Goal: Task Accomplishment & Management: Use online tool/utility

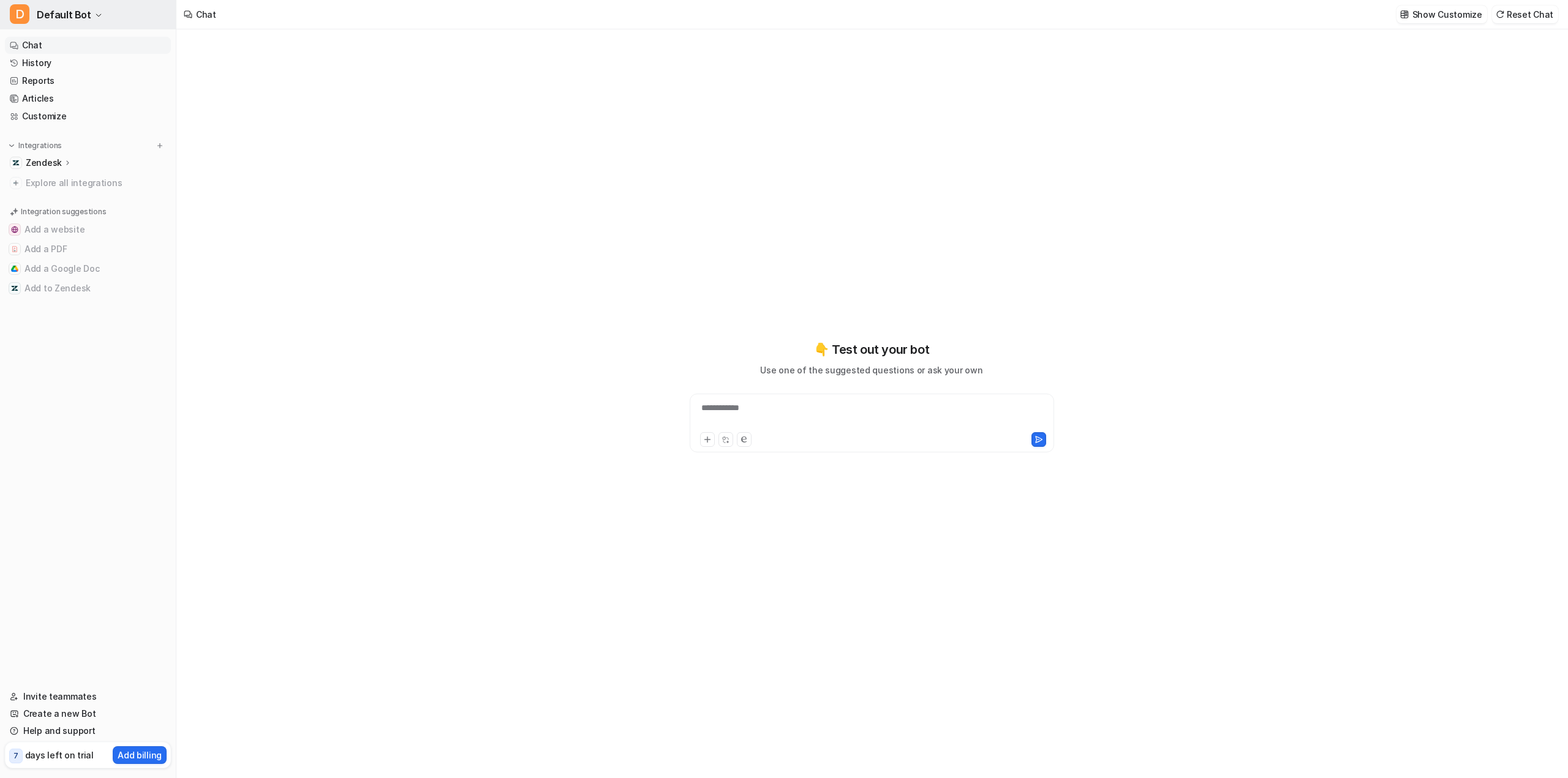
click at [75, 21] on span "Default Bot" at bounding box center [64, 14] width 55 height 17
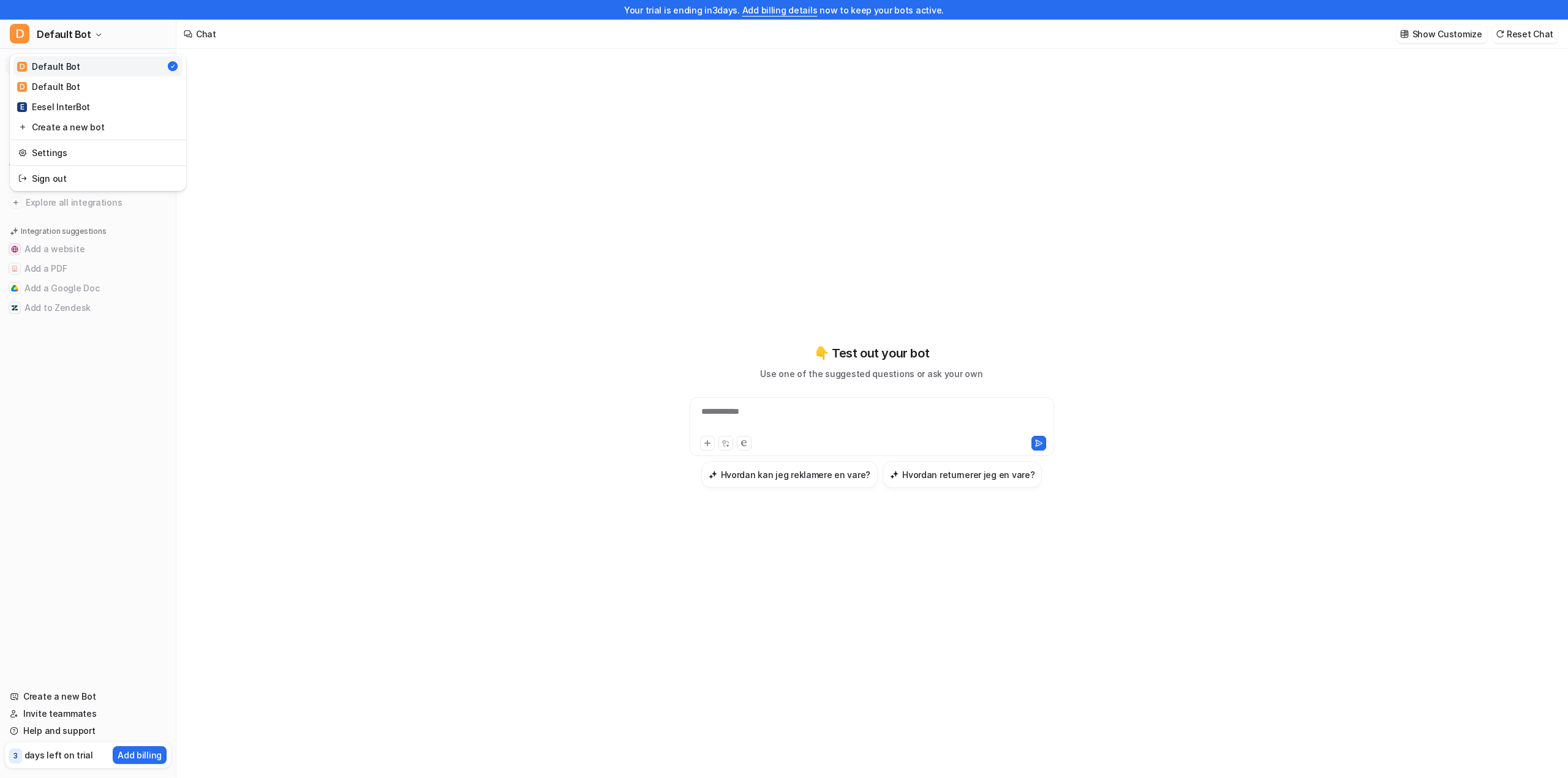
click at [289, 233] on div "**********" at bounding box center [784, 389] width 1568 height 778
click at [48, 181] on p "Zendesk" at bounding box center [44, 182] width 36 height 12
click at [51, 199] on p "Overview" at bounding box center [54, 200] width 39 height 12
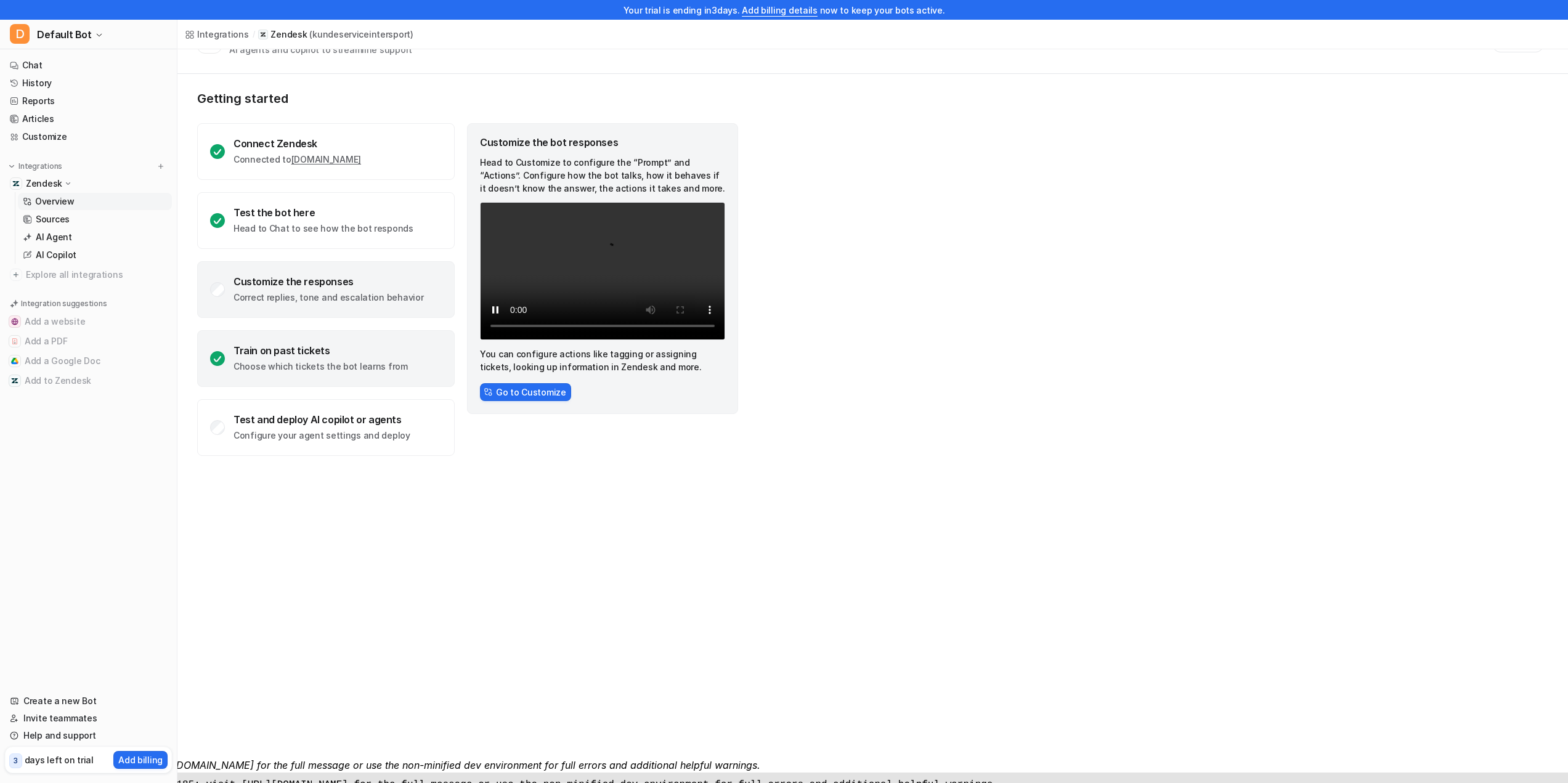
scroll to position [62, 0]
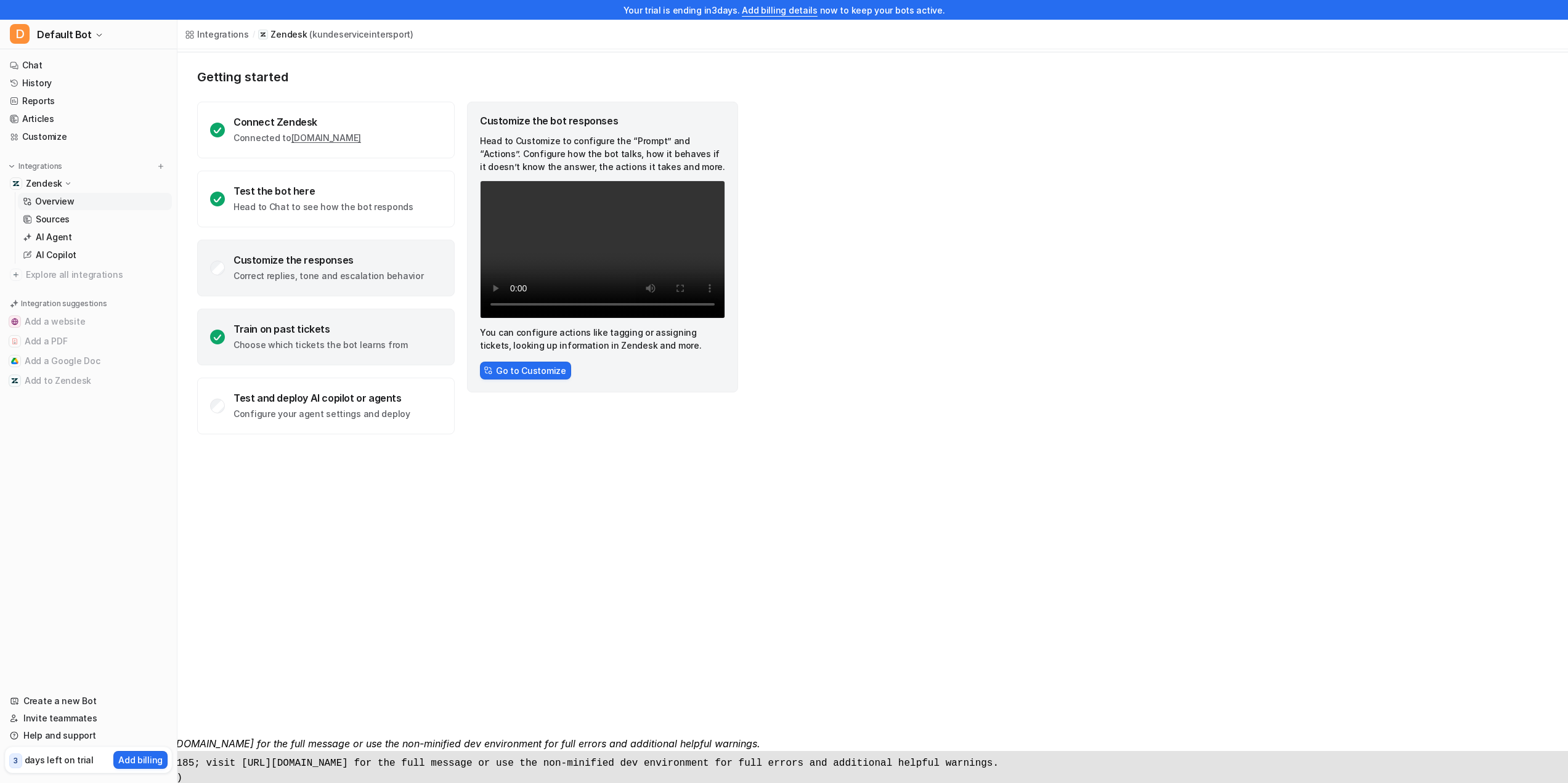
click at [381, 339] on p "Choose which tickets the bot learns from" at bounding box center [320, 345] width 174 height 12
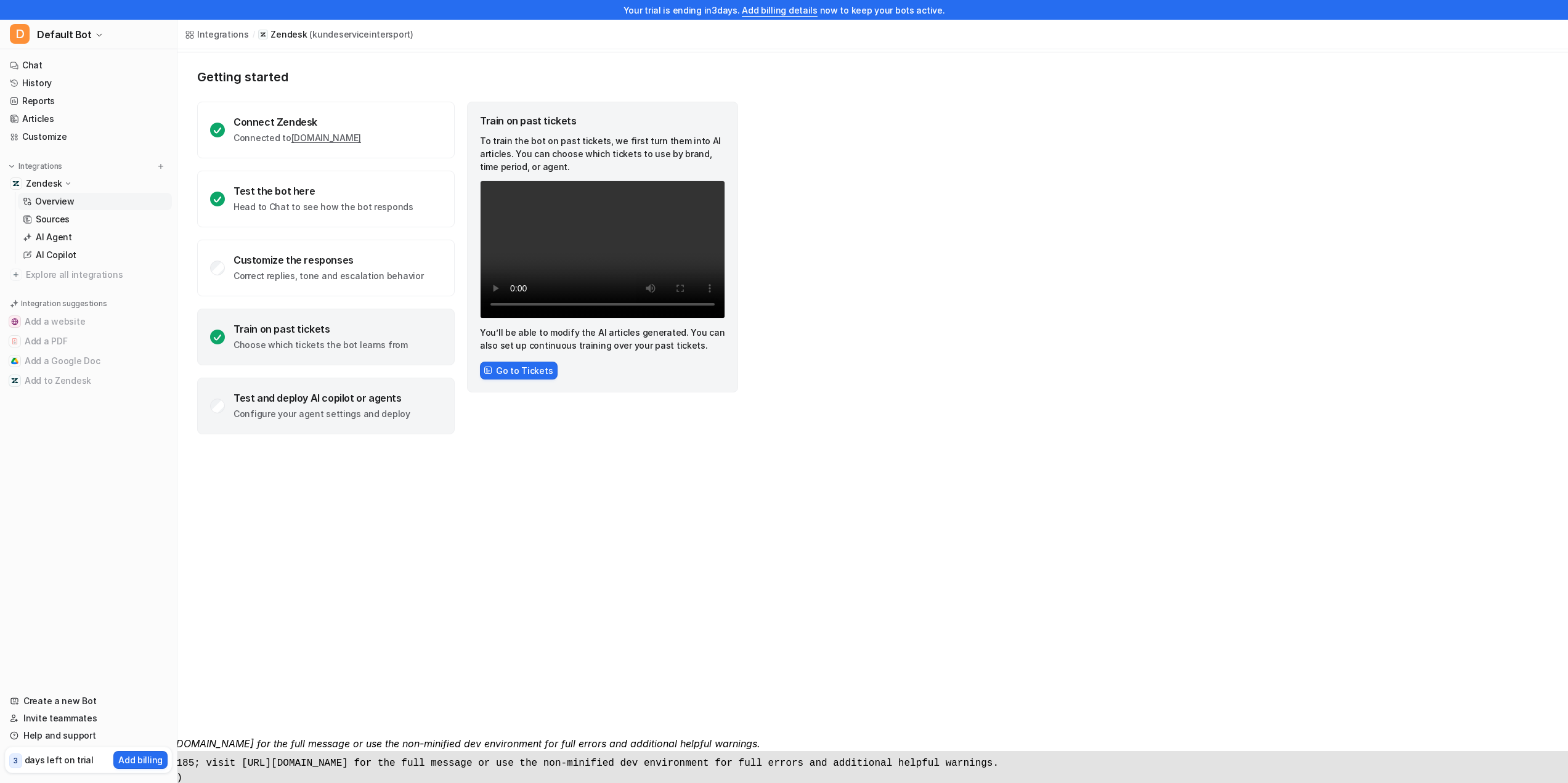
click at [392, 397] on div "Test and deploy AI copilot or agents" at bounding box center [321, 398] width 177 height 12
click at [374, 362] on div "Train on past tickets Choose which tickets the bot learns from" at bounding box center [326, 337] width 257 height 57
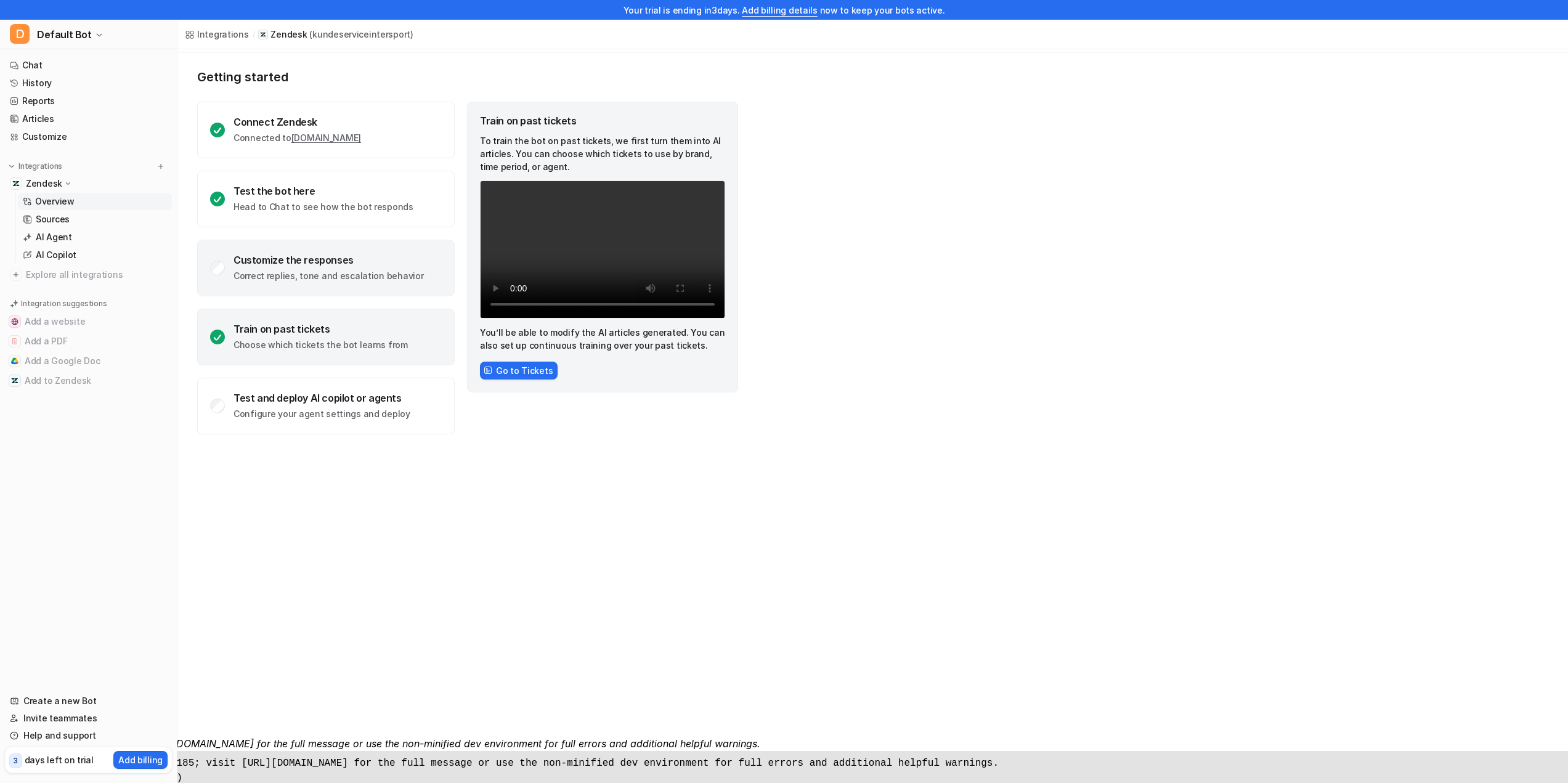
click at [371, 274] on p "Correct replies, tone and escalation behavior" at bounding box center [328, 276] width 190 height 12
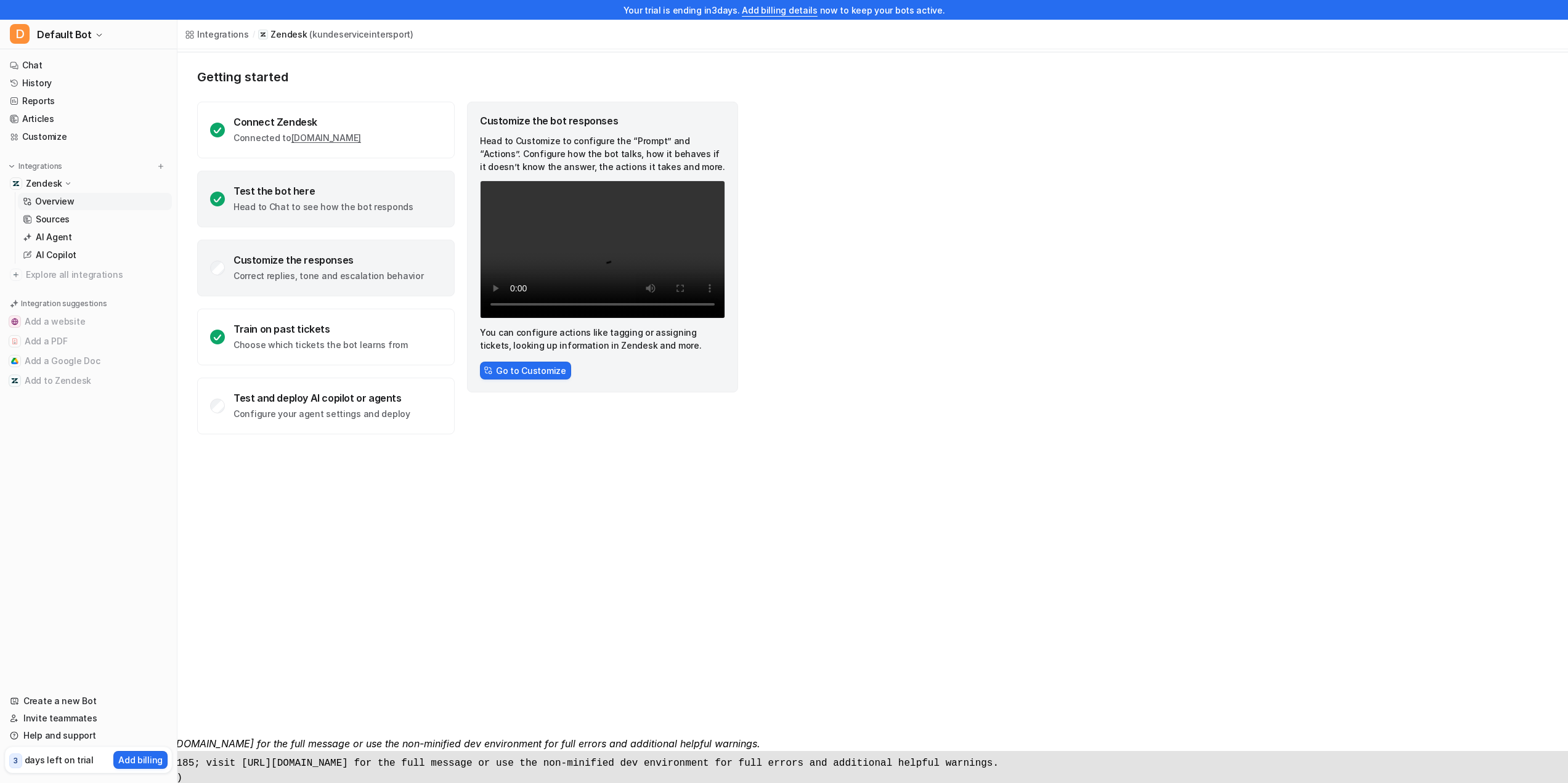
click at [366, 205] on p "Head to Chat to see how the bot responds" at bounding box center [323, 207] width 180 height 12
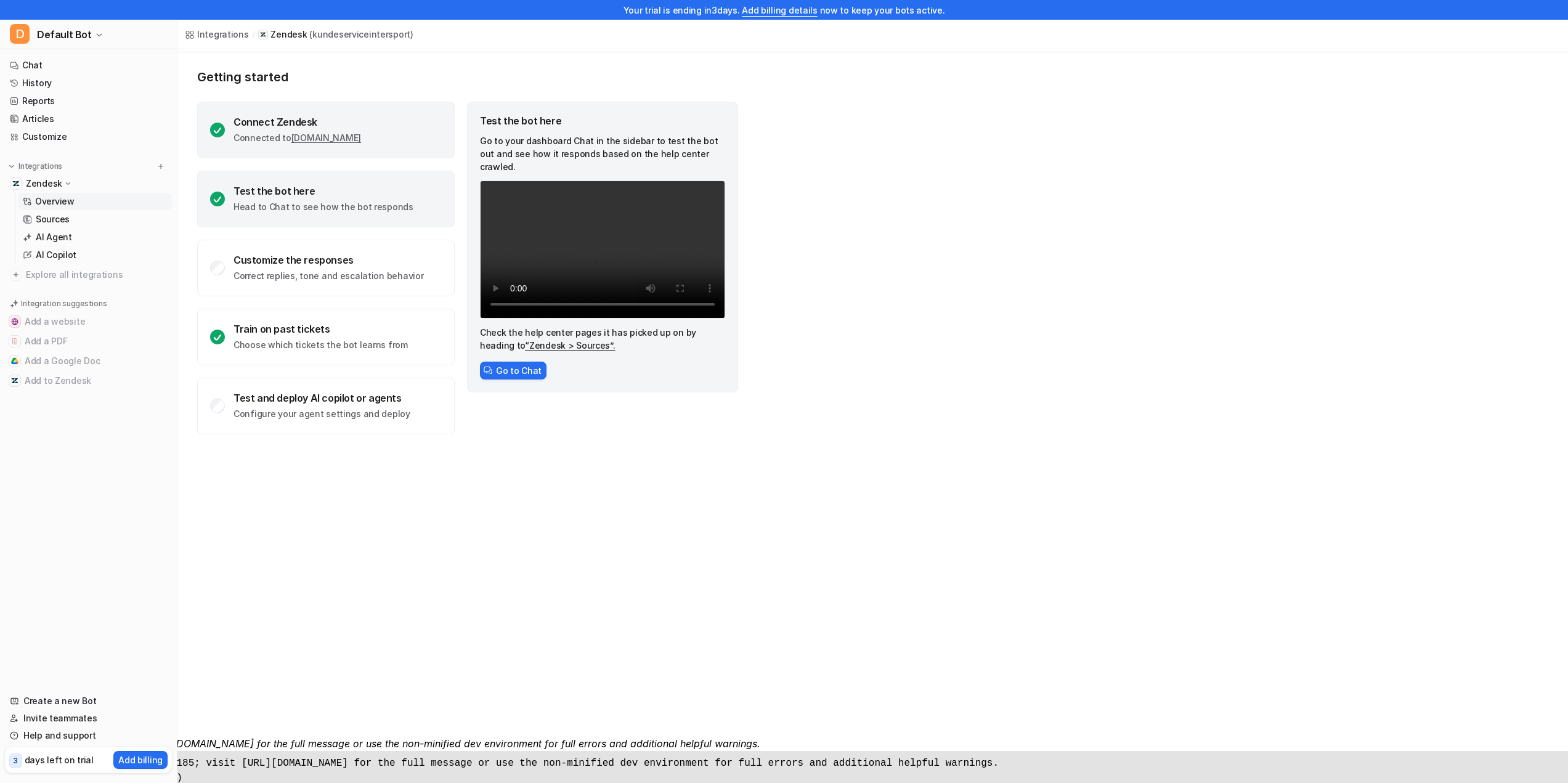
click at [353, 127] on div "Connect Zendesk" at bounding box center [296, 122] width 127 height 12
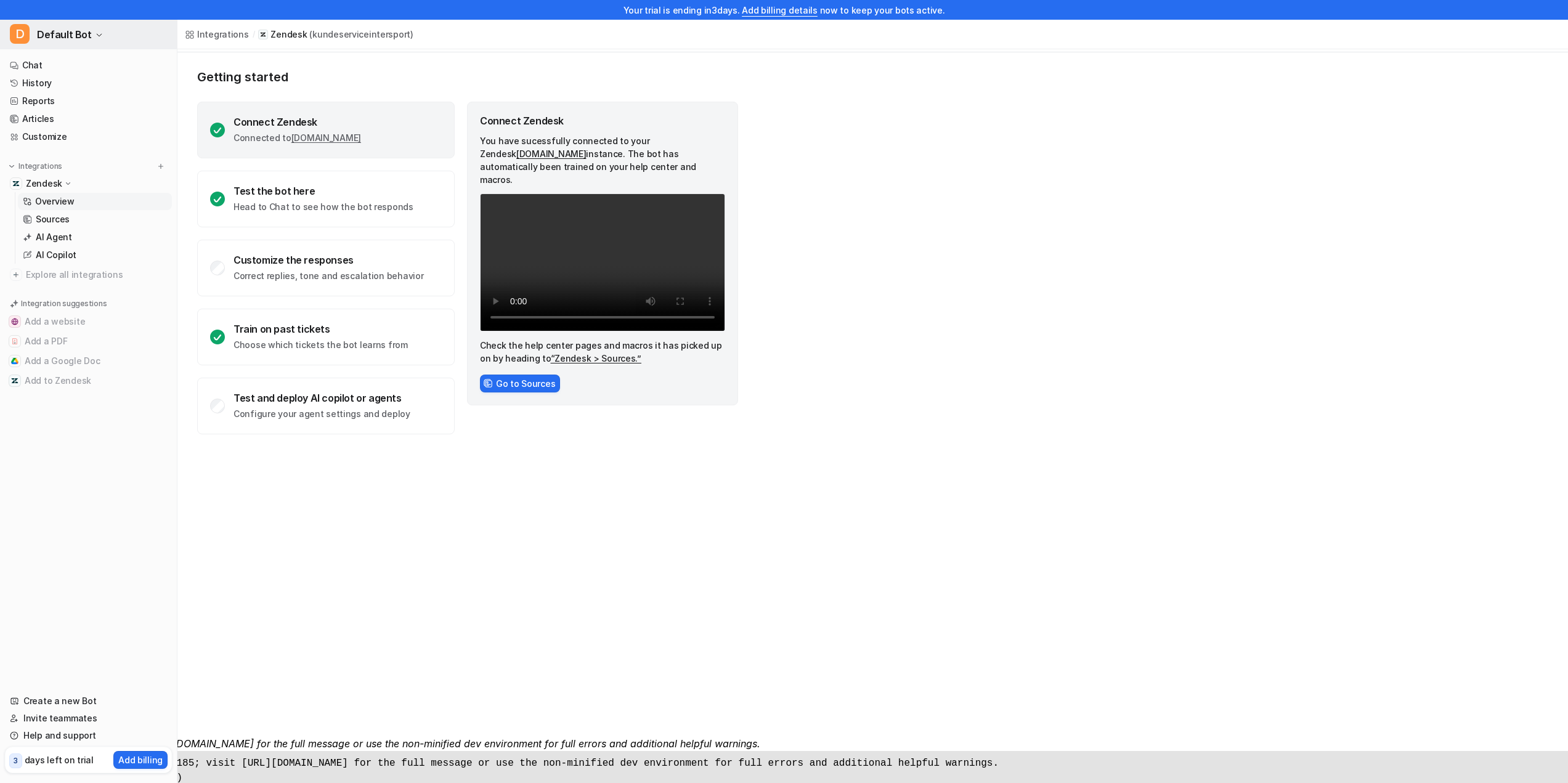
click at [75, 35] on span "Default Bot" at bounding box center [64, 34] width 55 height 17
click at [53, 62] on link "Chat" at bounding box center [88, 65] width 167 height 17
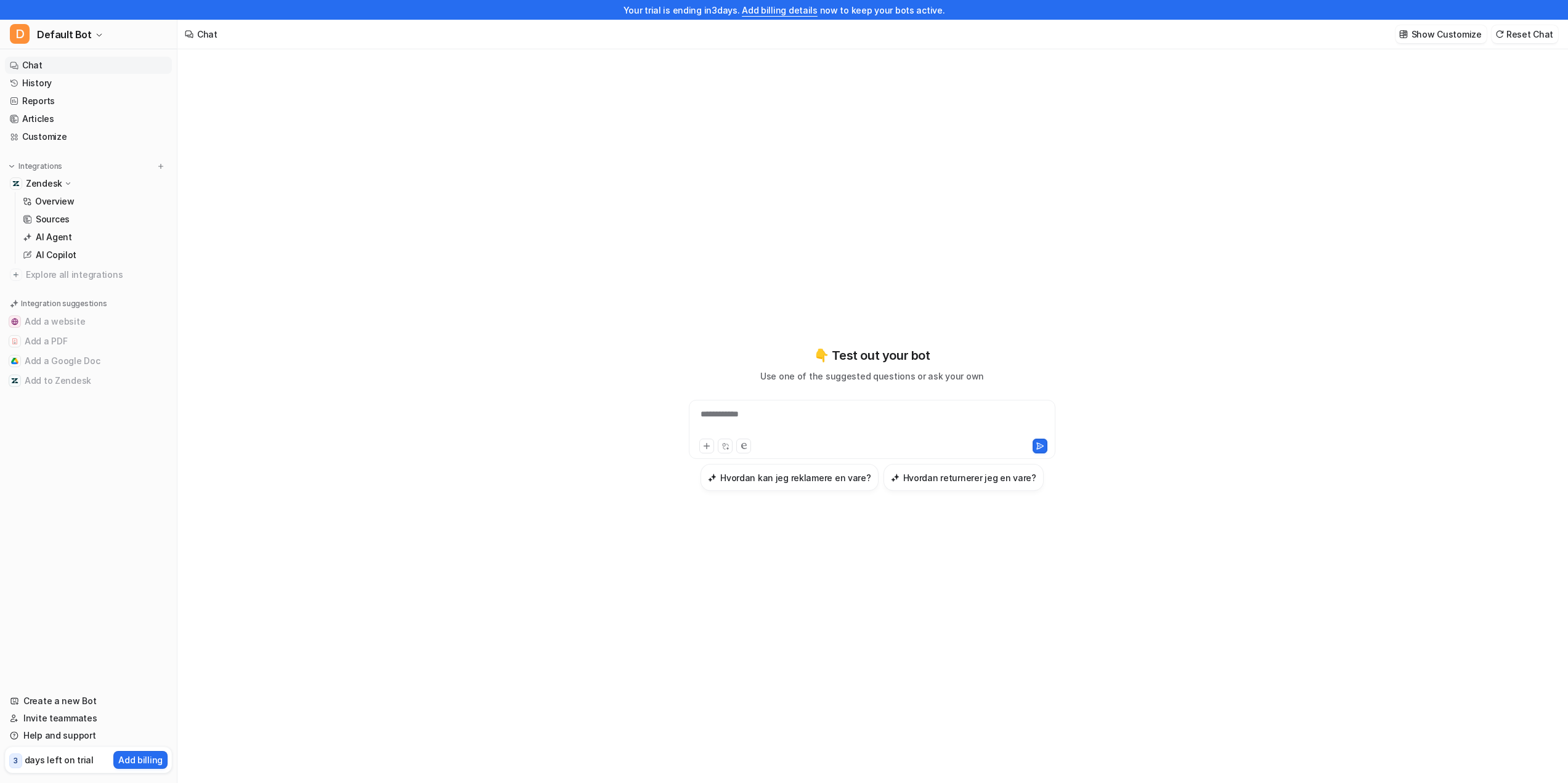
click at [829, 416] on div "**********" at bounding box center [872, 422] width 361 height 28
paste div
